Goal: Check status: Check status

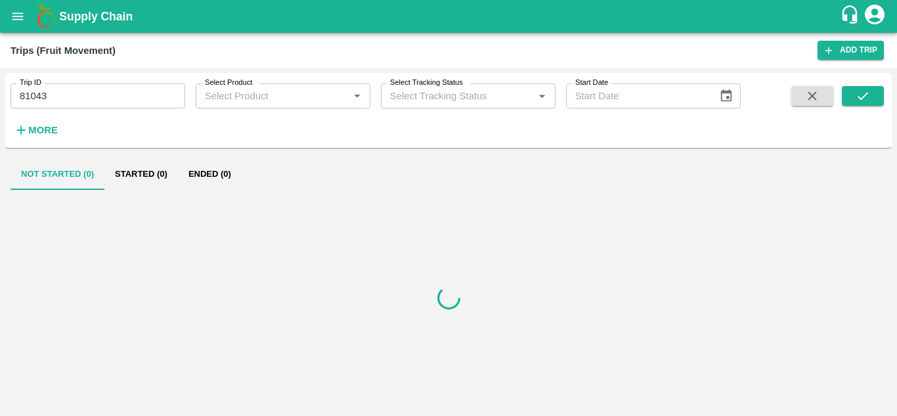
type input "Ongoing"
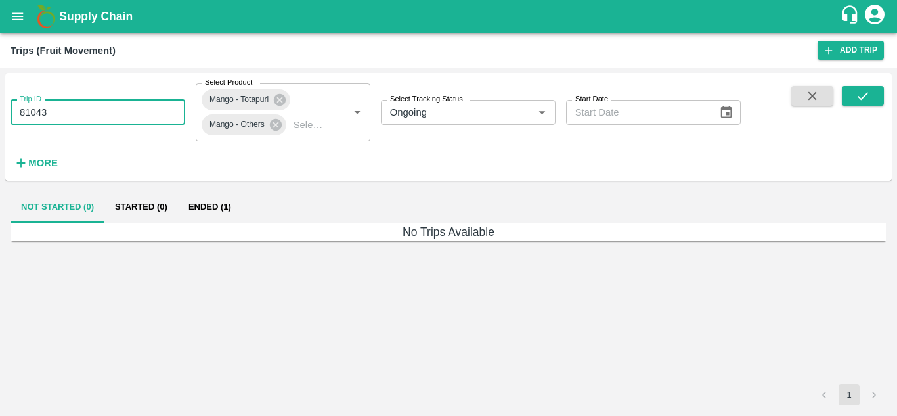
click at [163, 108] on input "81043" at bounding box center [98, 112] width 175 height 25
type input "8"
paste input "text"
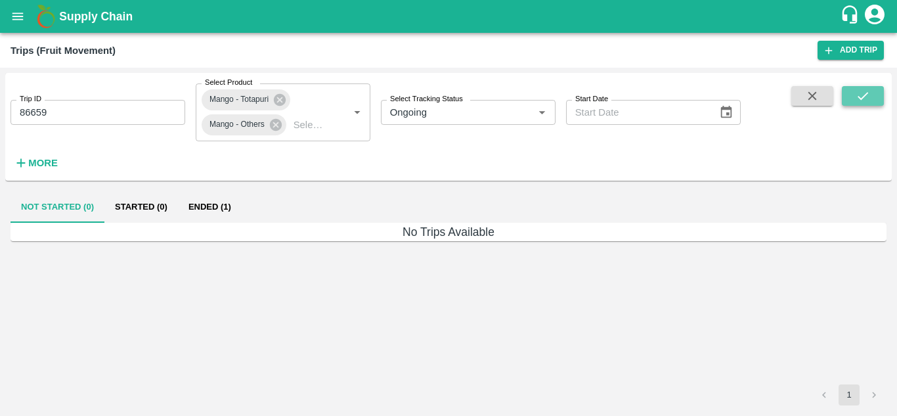
click at [852, 97] on button "submit" at bounding box center [863, 96] width 42 height 20
click at [223, 207] on button "Ended (1)" at bounding box center [210, 207] width 64 height 32
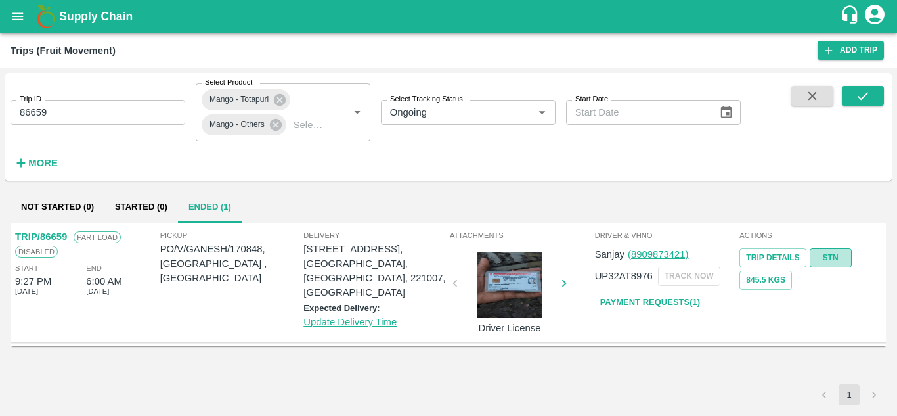
click at [835, 259] on link "STN" at bounding box center [831, 257] width 42 height 19
click at [822, 256] on link "STN" at bounding box center [831, 257] width 42 height 19
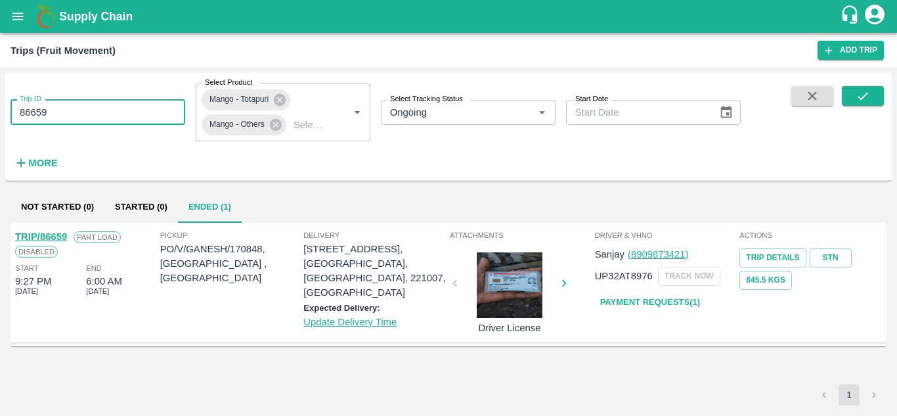
click at [104, 116] on input "86659" at bounding box center [98, 112] width 175 height 25
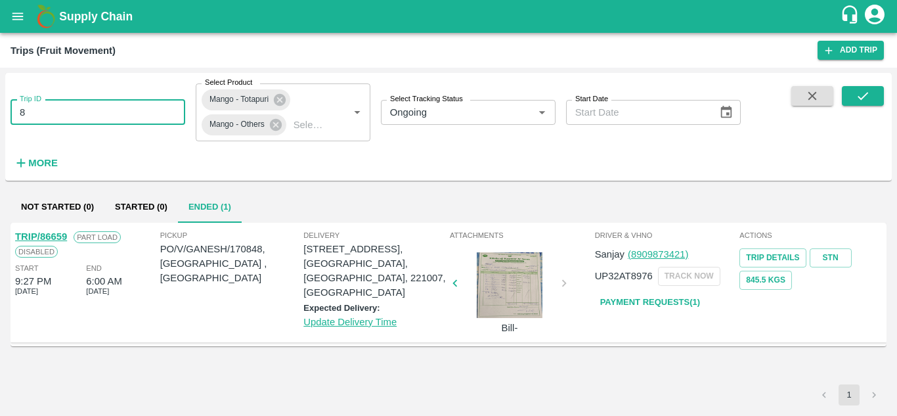
type input "8"
paste input "text"
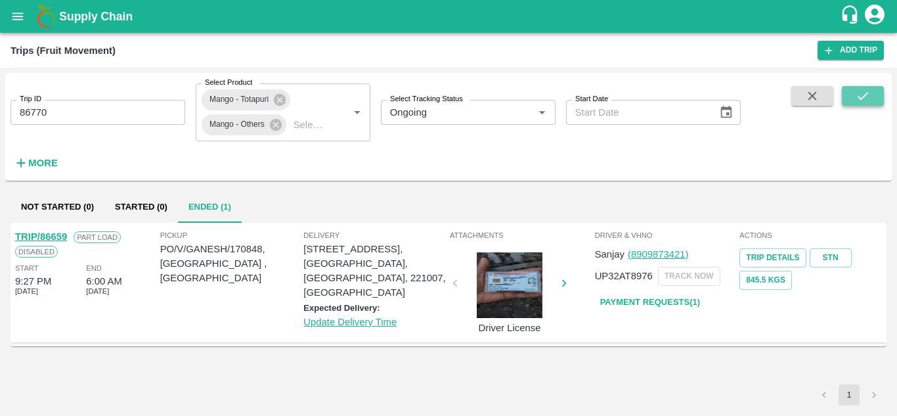
click at [873, 92] on button "submit" at bounding box center [863, 96] width 42 height 20
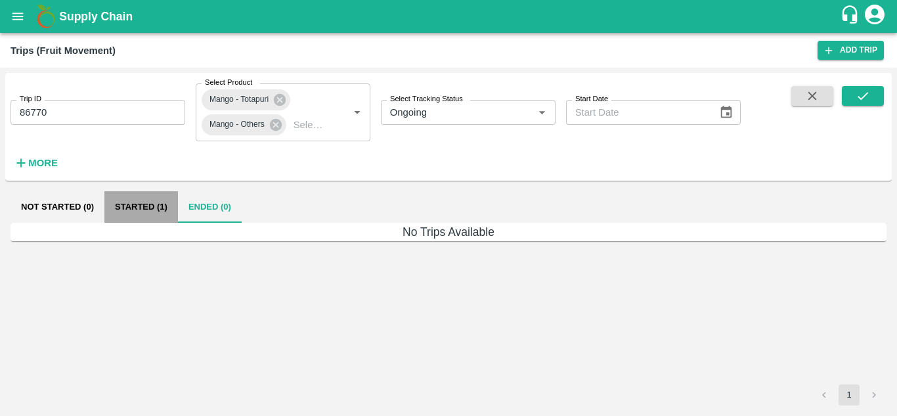
click at [144, 204] on button "Started (1)" at bounding box center [141, 207] width 74 height 32
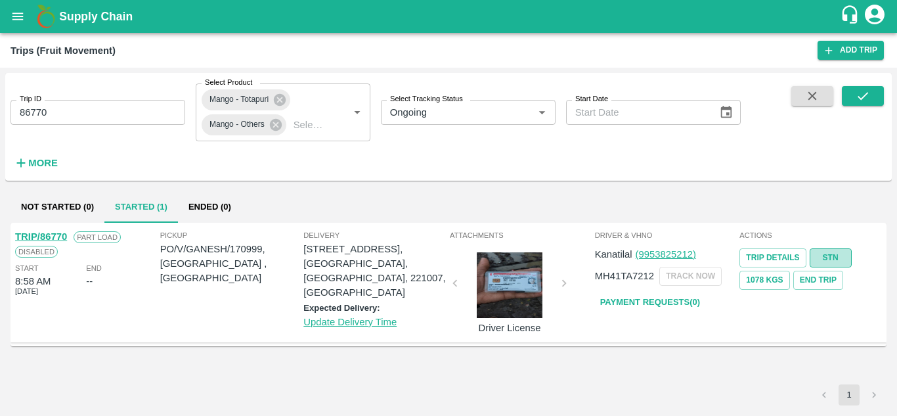
click at [821, 252] on link "STN" at bounding box center [831, 257] width 42 height 19
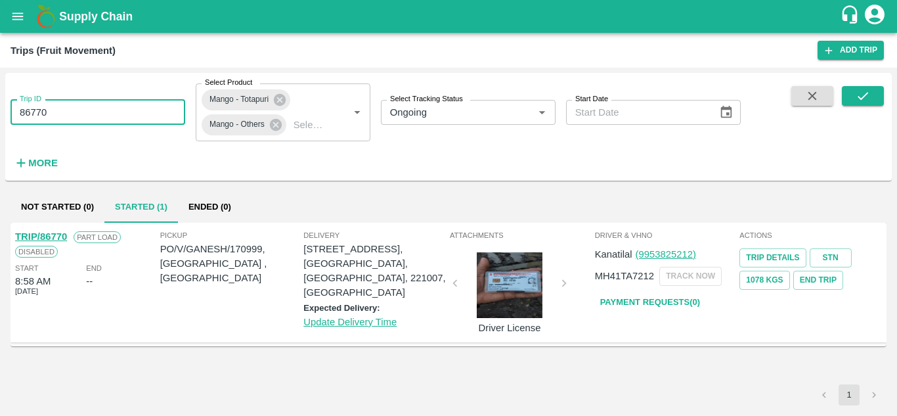
click at [106, 111] on input "86770" at bounding box center [98, 112] width 175 height 25
type input "8"
paste input "text"
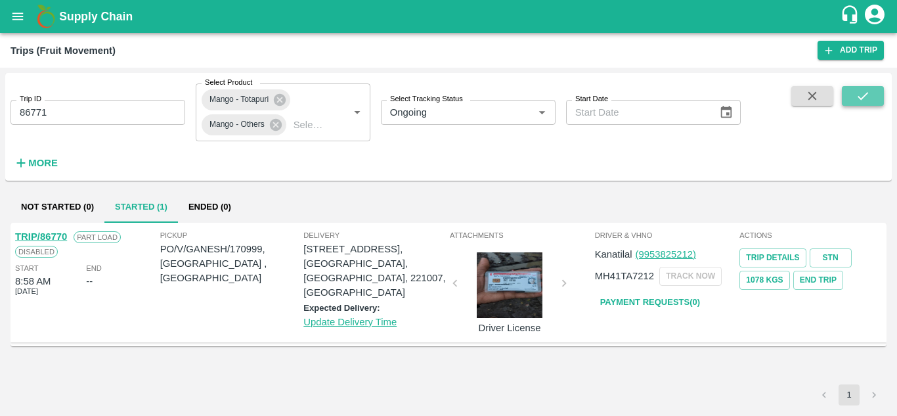
click at [875, 94] on button "submit" at bounding box center [863, 96] width 42 height 20
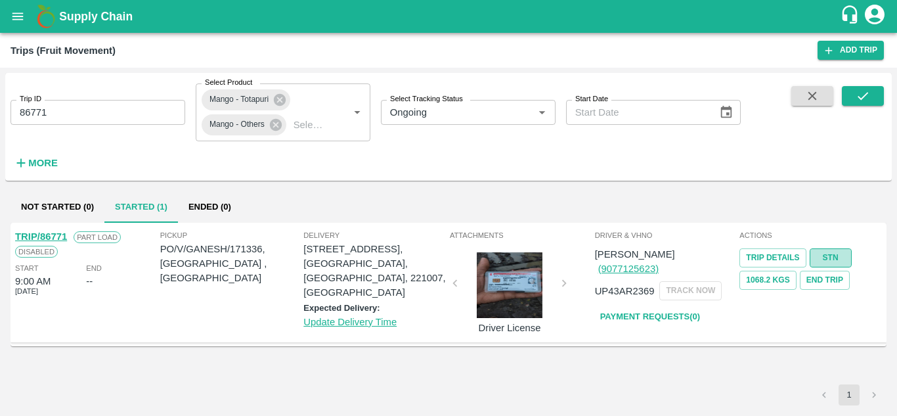
click at [830, 262] on link "STN" at bounding box center [831, 257] width 42 height 19
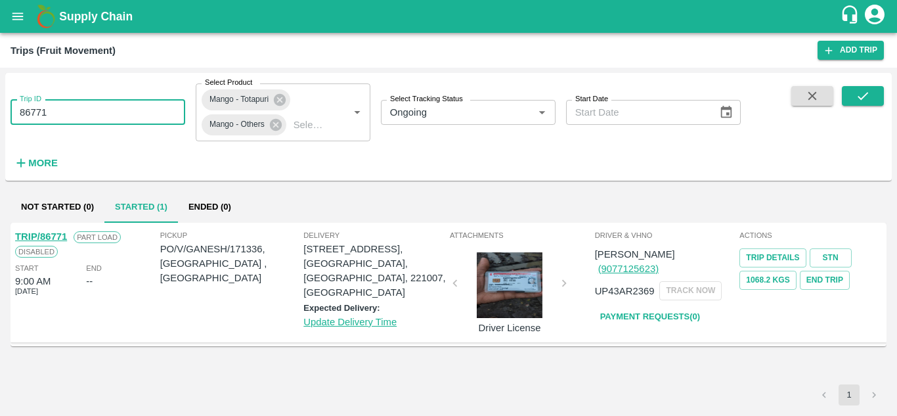
click at [76, 117] on input "86771" at bounding box center [98, 112] width 175 height 25
type input "8"
paste input "text"
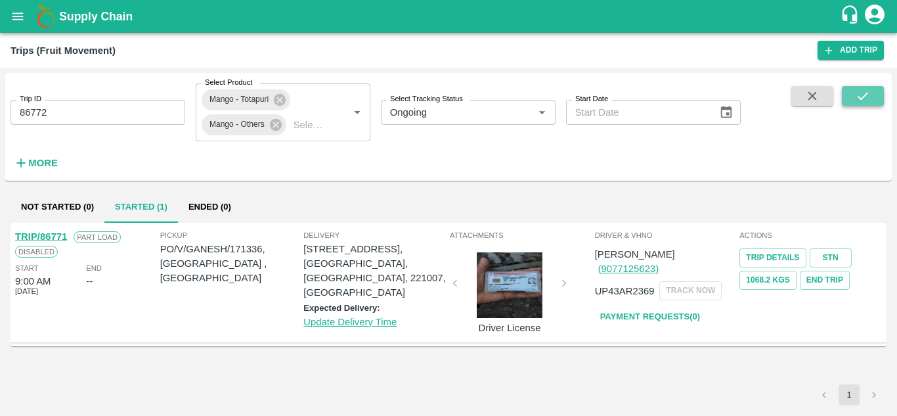
click at [864, 88] on button "submit" at bounding box center [863, 96] width 42 height 20
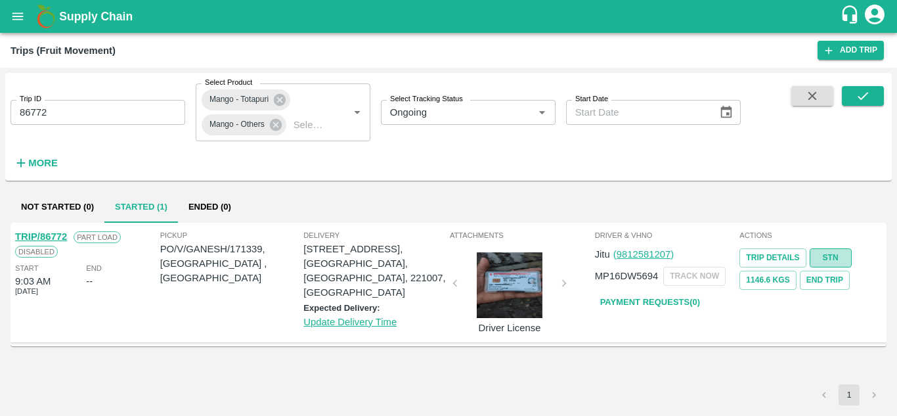
click at [828, 259] on link "STN" at bounding box center [831, 257] width 42 height 19
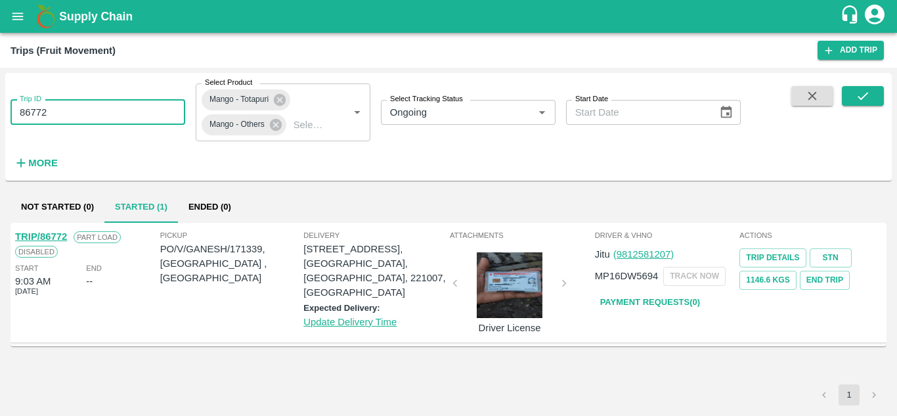
click at [114, 112] on input "86772" at bounding box center [98, 112] width 175 height 25
type input "8"
paste input "text"
type input "86801"
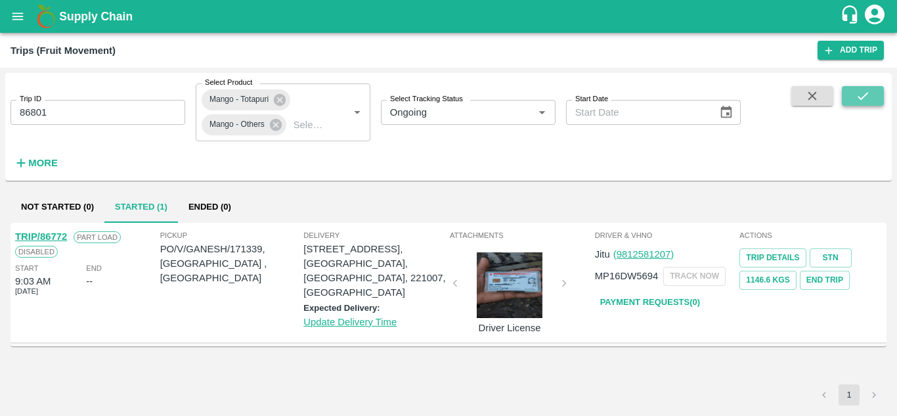
click at [850, 94] on button "submit" at bounding box center [863, 96] width 42 height 20
click at [832, 258] on link "STN" at bounding box center [831, 257] width 42 height 19
